Goal: Information Seeking & Learning: Understand process/instructions

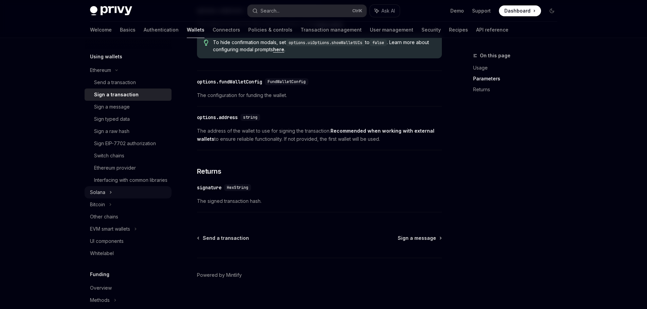
scroll to position [170, 0]
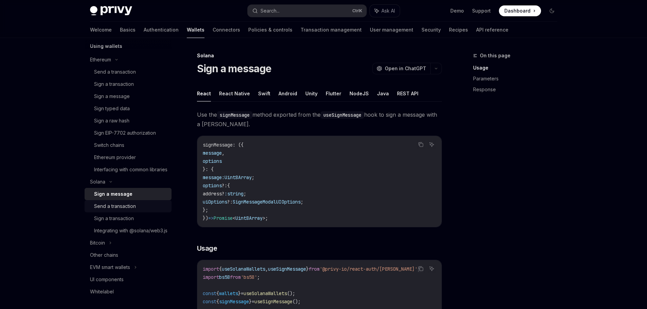
click at [139, 210] on div "Send a transaction" at bounding box center [130, 206] width 73 height 8
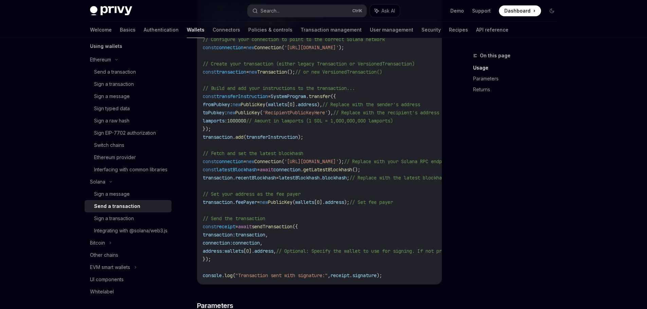
scroll to position [306, 0]
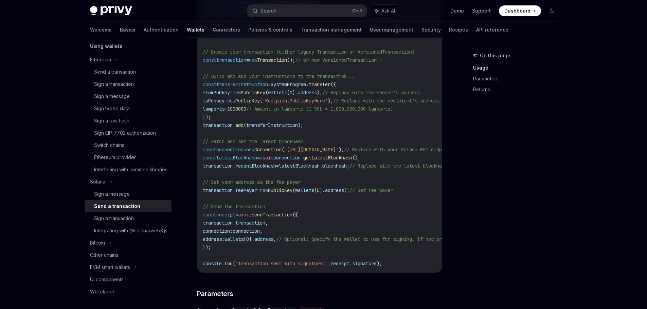
click at [292, 214] on span "sendTransaction" at bounding box center [272, 215] width 41 height 6
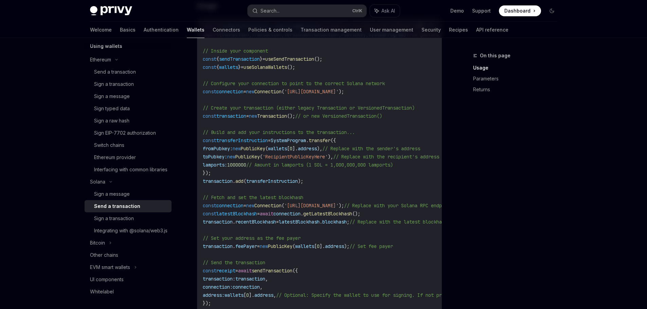
scroll to position [238, 0]
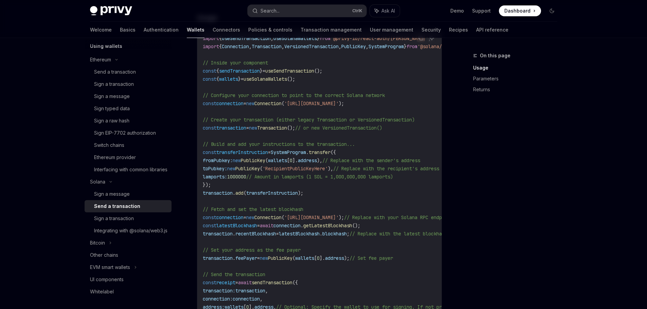
click at [231, 78] on span "wallets" at bounding box center [228, 79] width 19 height 6
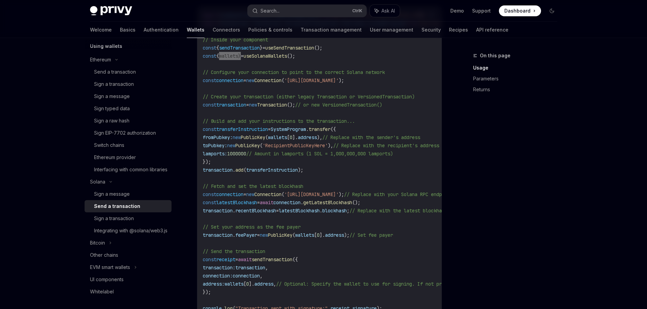
scroll to position [272, 0]
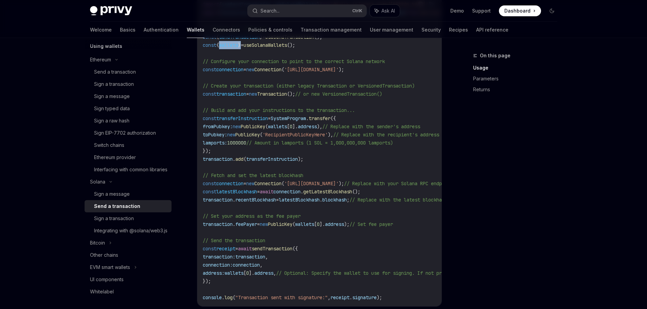
click at [129, 210] on div "Send a transaction" at bounding box center [117, 206] width 46 height 8
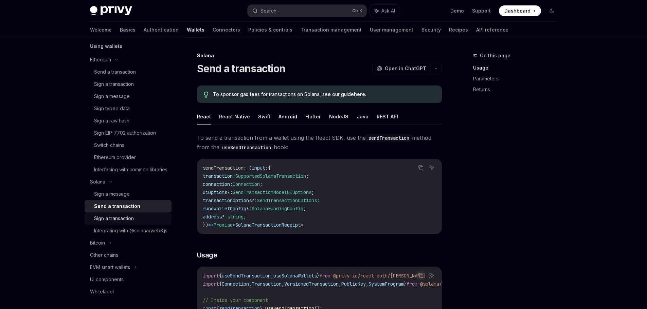
click at [123, 223] on div "Sign a transaction" at bounding box center [114, 219] width 40 height 8
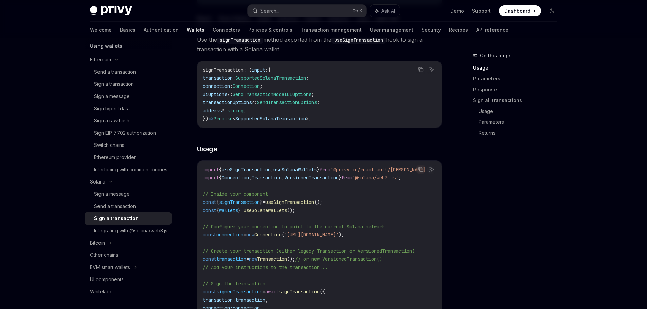
scroll to position [102, 0]
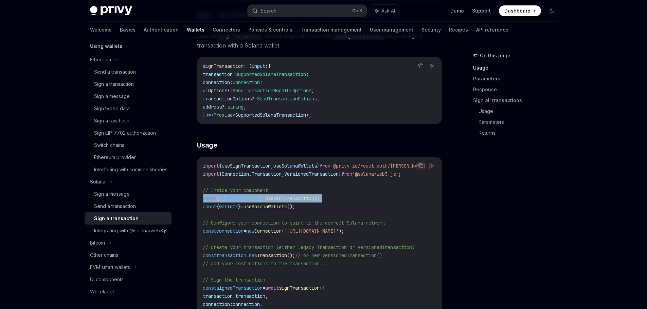
drag, startPoint x: 337, startPoint y: 201, endPoint x: 188, endPoint y: 197, distance: 149.4
copy span "const { signTransaction } = useSignTransaction ();"
click at [234, 201] on span "signTransaction" at bounding box center [239, 199] width 41 height 6
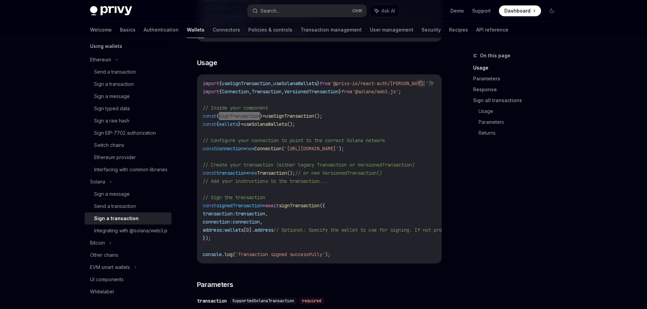
scroll to position [204, 0]
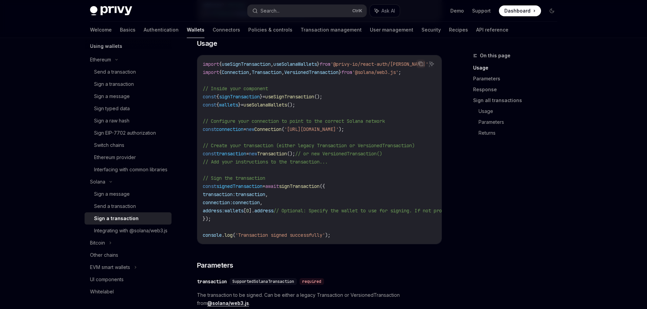
click at [257, 202] on span "connection" at bounding box center [246, 203] width 27 height 6
click at [307, 196] on code "import { useSignTransaction , useSolanaWallets } from '@privy-io/react-auth/sol…" at bounding box center [381, 149] width 356 height 179
click at [118, 210] on div "Send a transaction" at bounding box center [115, 206] width 42 height 8
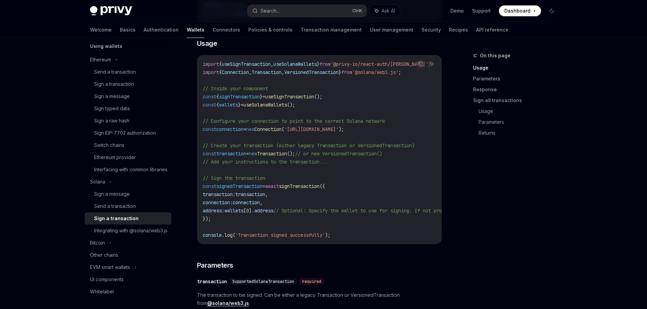
type textarea "*"
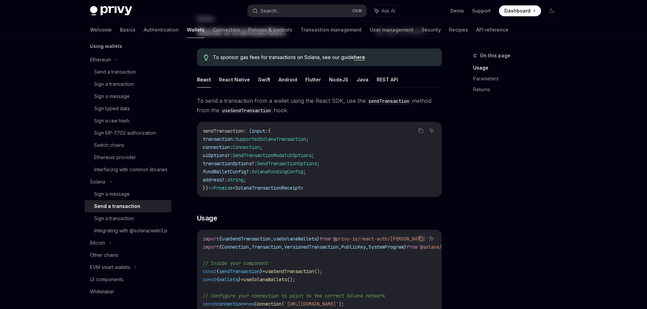
scroll to position [102, 0]
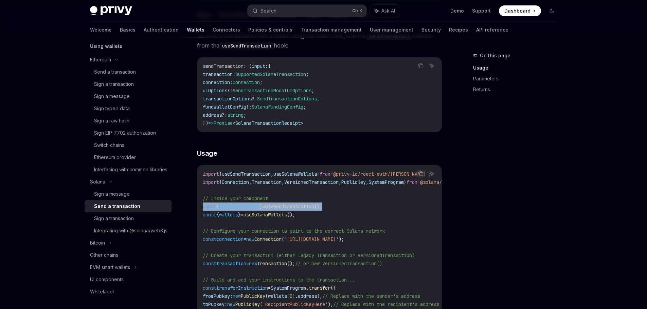
drag, startPoint x: 347, startPoint y: 205, endPoint x: 203, endPoint y: 209, distance: 144.7
copy span "const { sendTransaction } = useSendTransaction ();"
